Goal: Information Seeking & Learning: Learn about a topic

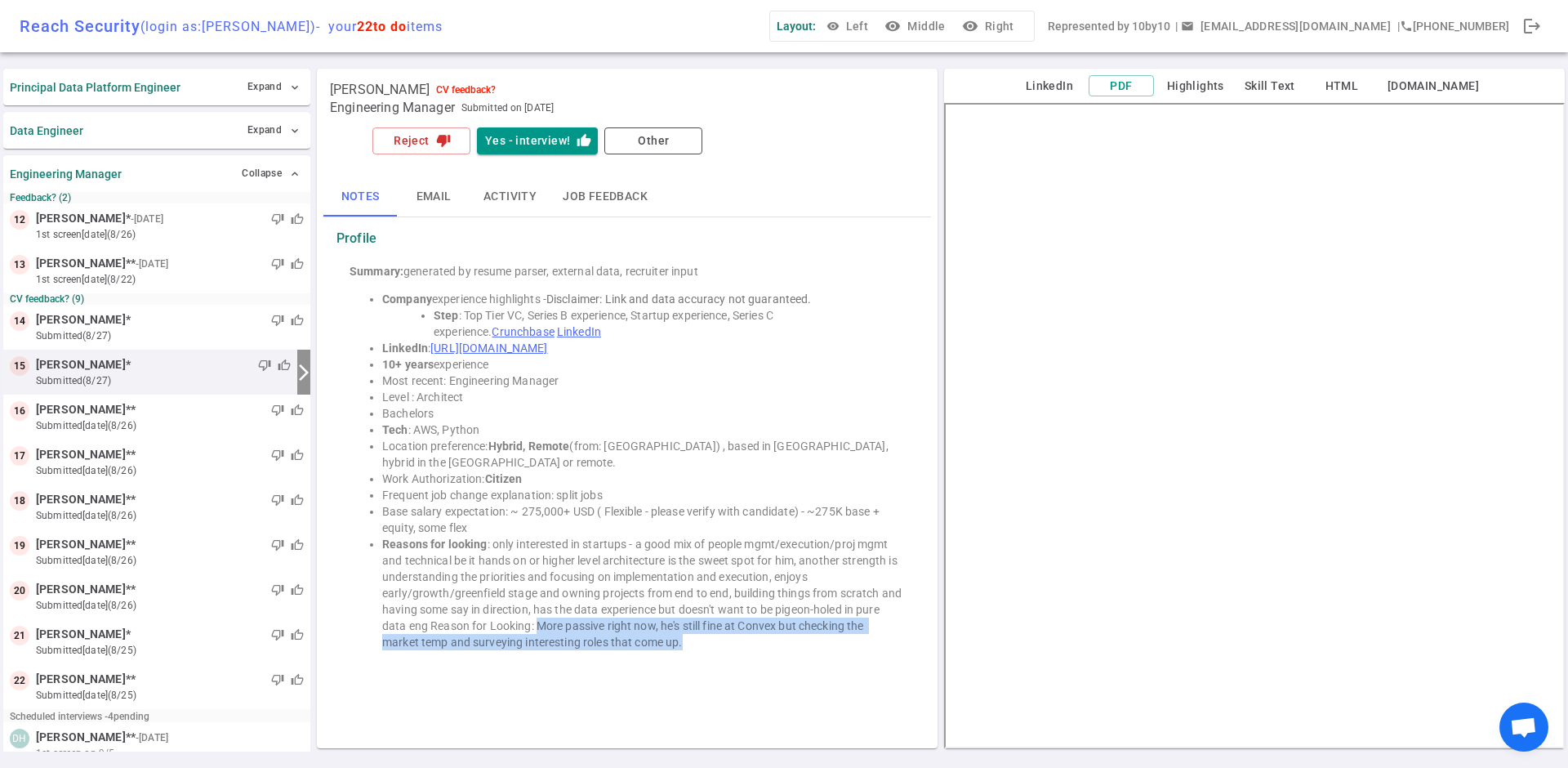
drag, startPoint x: 713, startPoint y: 647, endPoint x: 562, endPoint y: 624, distance: 152.7
click at [562, 624] on li "Reasons for looking : only interested in startups - a good mix of people mgmt/e…" at bounding box center [643, 593] width 522 height 114
copy li "More passive right now, he's still fine at Convex but checking the market temp …"
click at [262, 128] on button "Expand expand_more" at bounding box center [274, 130] width 60 height 23
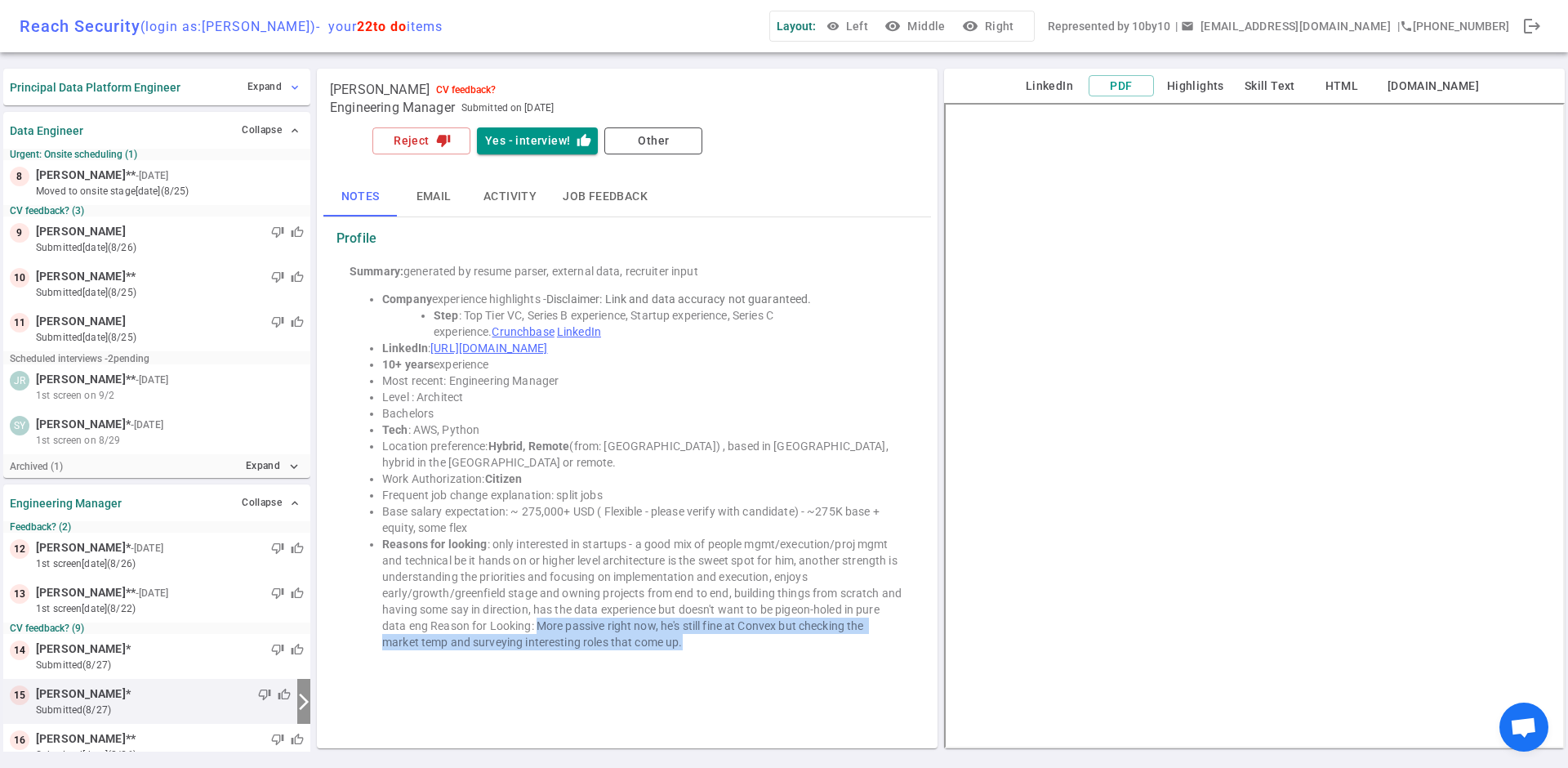
click at [291, 82] on span "expand_more" at bounding box center [295, 88] width 13 height 13
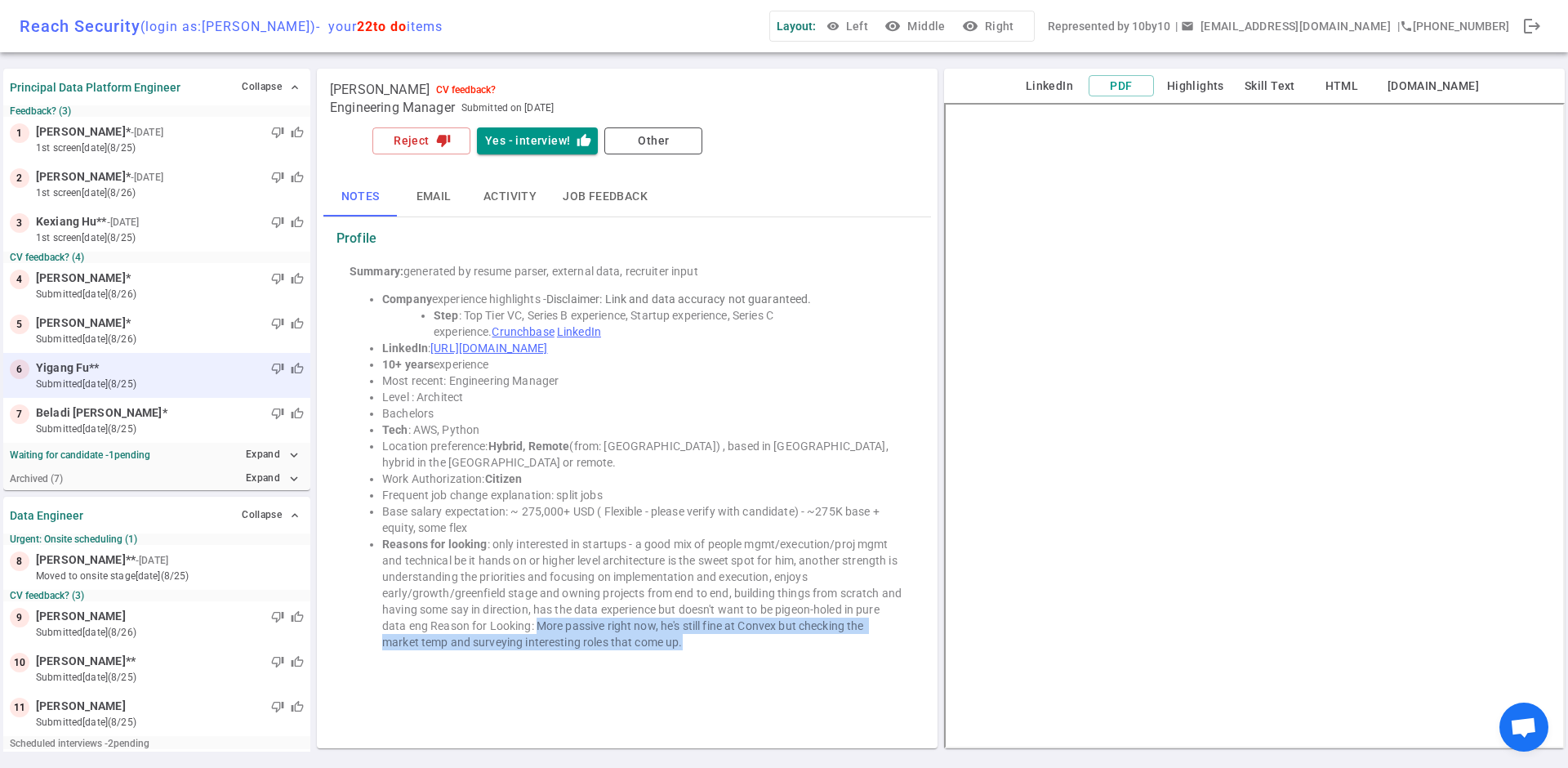
scroll to position [895, 0]
